Goal: Information Seeking & Learning: Learn about a topic

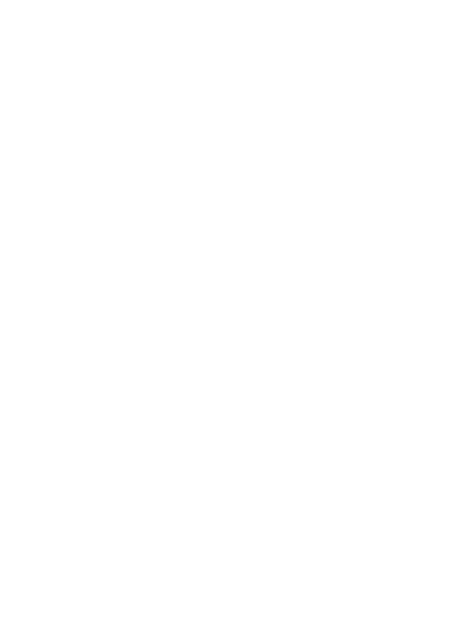
scroll to position [8, 0]
click at [446, 297] on div "Dolomiten Erlebnisreich aus Eis und Schnee Und Action! Kufenabenteuer zwischen …" at bounding box center [232, 323] width 464 height 442
click at [412, 218] on div "mehr lesen" at bounding box center [232, 215] width 415 height 13
click at [298, 377] on div at bounding box center [232, 354] width 415 height 233
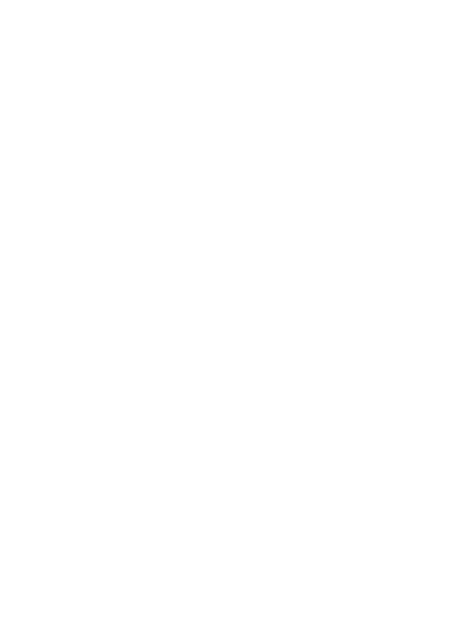
click at [298, 379] on div at bounding box center [232, 354] width 415 height 233
click at [296, 379] on div at bounding box center [232, 354] width 415 height 233
copy div
click at [365, 214] on div "mehr lesen" at bounding box center [232, 215] width 415 height 13
click at [223, 359] on div at bounding box center [232, 354] width 415 height 233
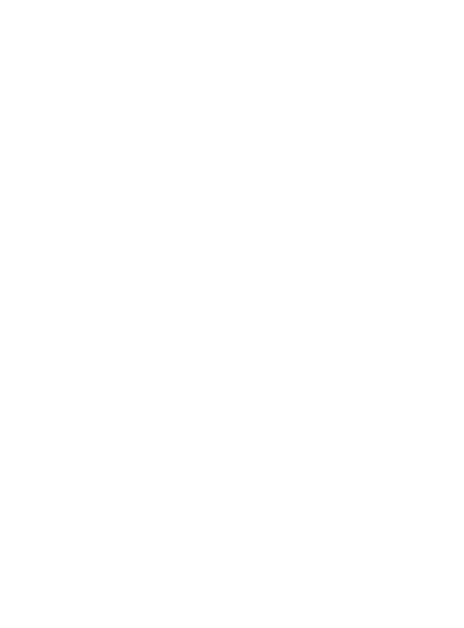
click at [244, 355] on div at bounding box center [232, 354] width 415 height 233
click at [408, 227] on div "Dolomiten Erlebnisreich aus Eis und Schnee Und Action! Kufenabenteuer zwischen …" at bounding box center [232, 250] width 415 height 442
